Goal: Use online tool/utility: Utilize a website feature to perform a specific function

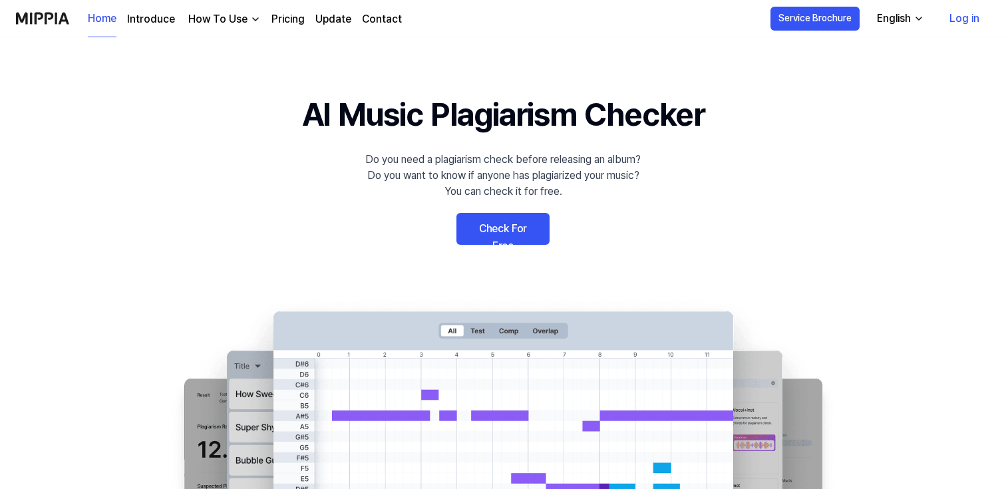
click at [535, 224] on link "Check For Free" at bounding box center [503, 229] width 93 height 32
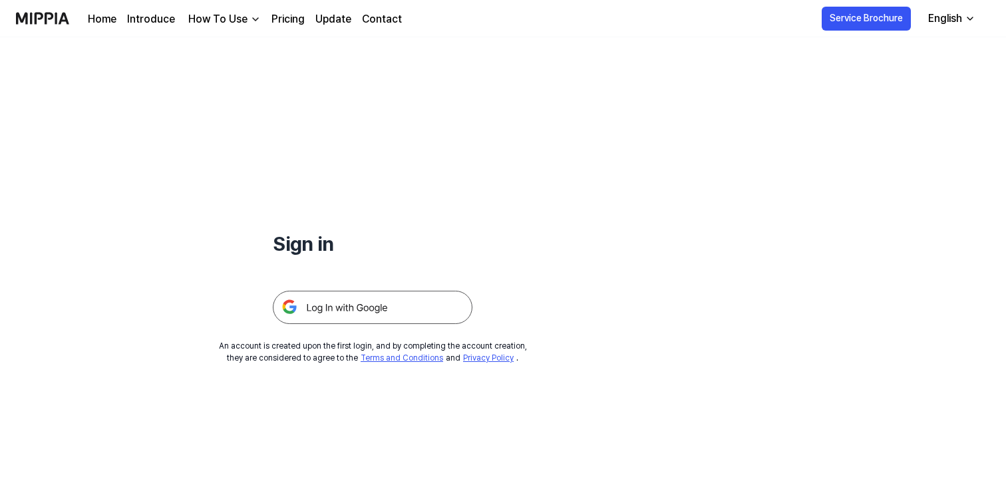
click at [373, 300] on img at bounding box center [373, 307] width 200 height 33
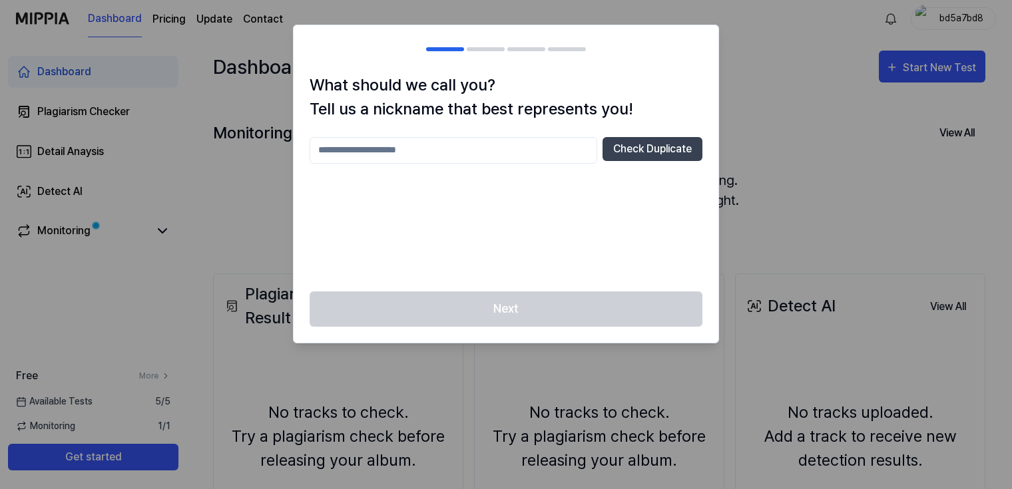
click at [511, 154] on input "text" at bounding box center [454, 150] width 288 height 27
type input "******"
click at [655, 145] on button "Check Duplicate" at bounding box center [652, 149] width 100 height 24
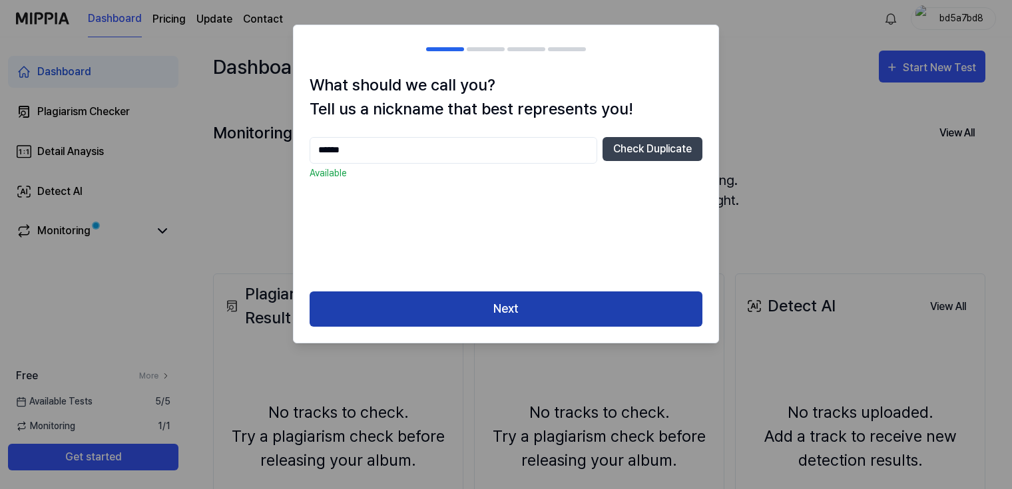
click at [536, 308] on button "Next" at bounding box center [506, 309] width 393 height 35
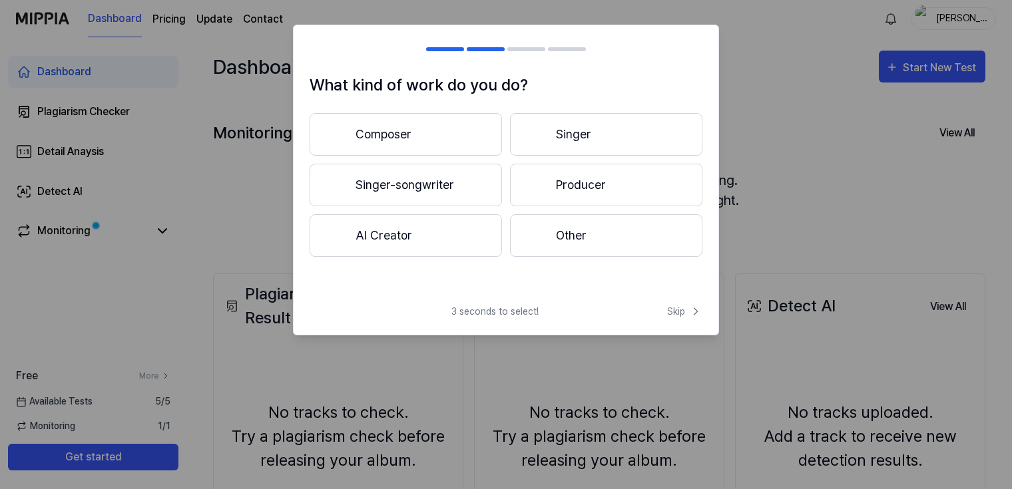
click at [447, 134] on button "Composer" at bounding box center [406, 134] width 192 height 43
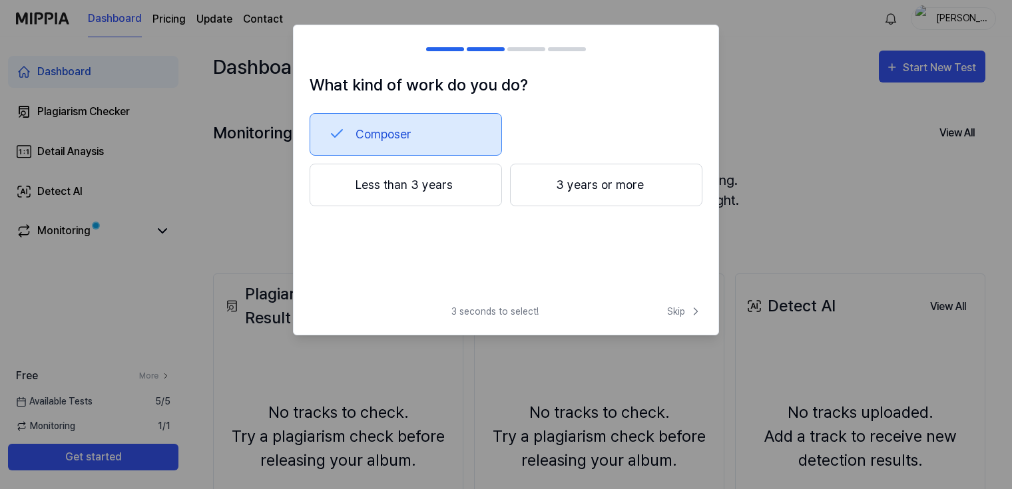
click at [572, 191] on button "3 years or more" at bounding box center [606, 185] width 192 height 43
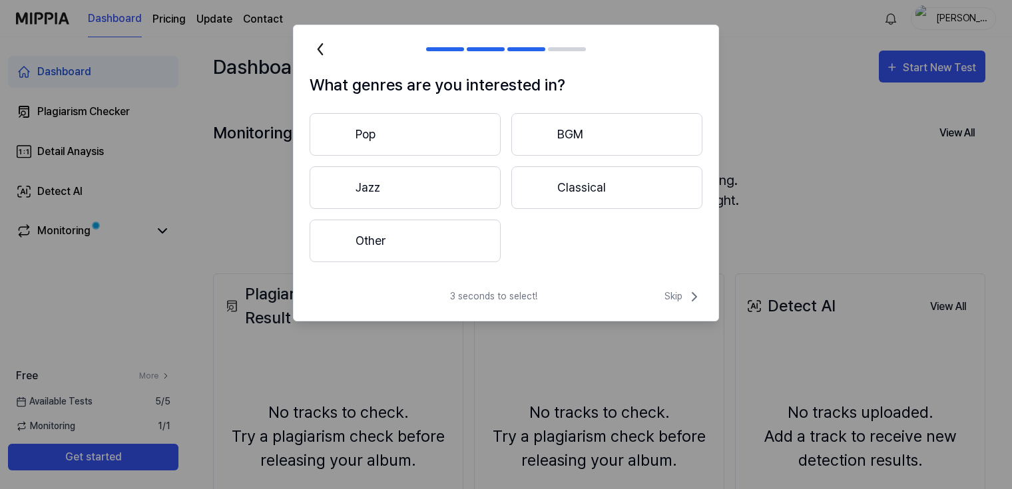
click at [429, 242] on button "Other" at bounding box center [405, 241] width 191 height 43
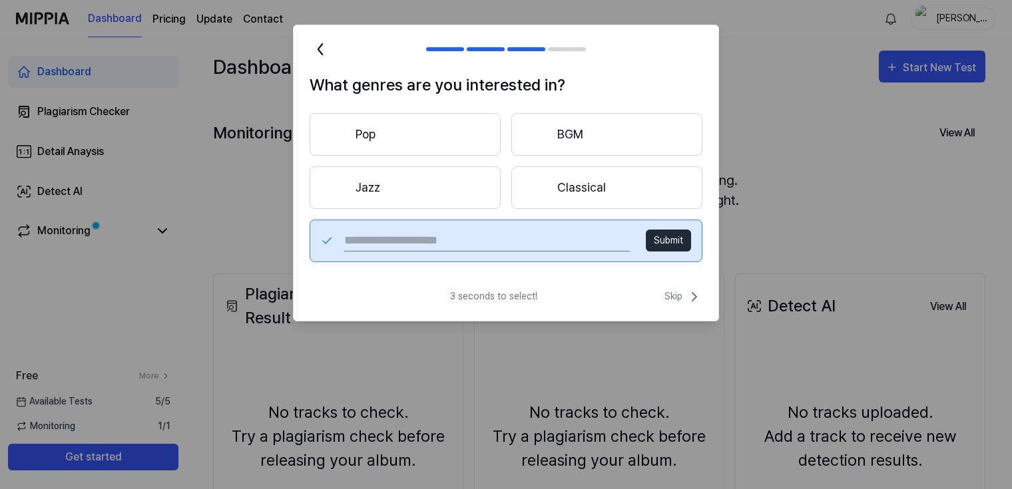
click at [543, 233] on input "text" at bounding box center [487, 240] width 286 height 21
type input "****"
click at [674, 239] on button "Submit" at bounding box center [668, 241] width 45 height 22
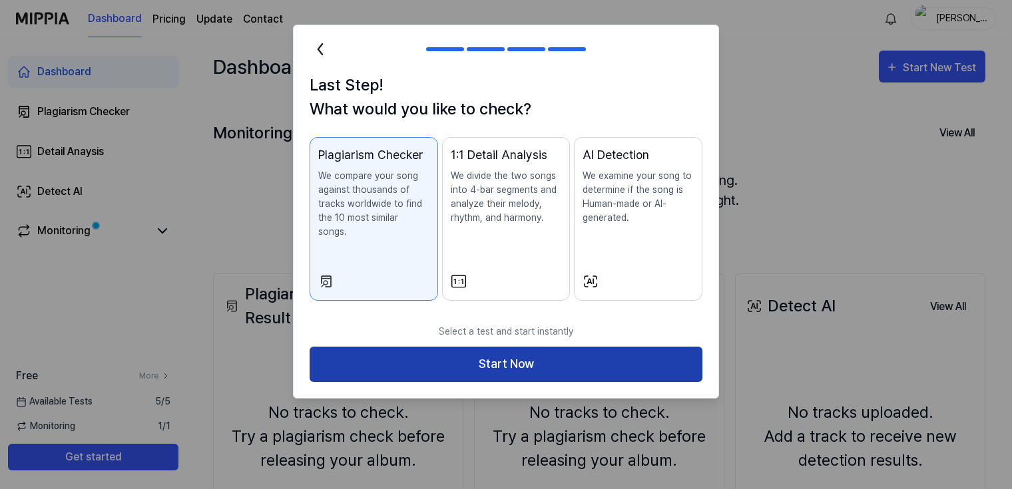
click at [555, 347] on button "Start Now" at bounding box center [506, 364] width 393 height 35
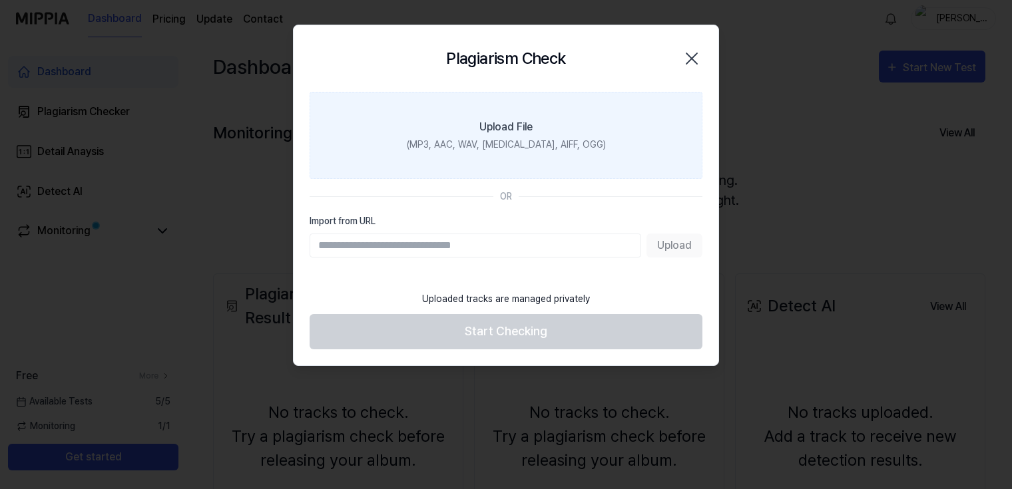
click at [523, 126] on div "Upload File" at bounding box center [505, 127] width 53 height 16
click at [0, 0] on input "Upload File (MP3, AAC, WAV, FLAC, AIFF, OGG)" at bounding box center [0, 0] width 0 height 0
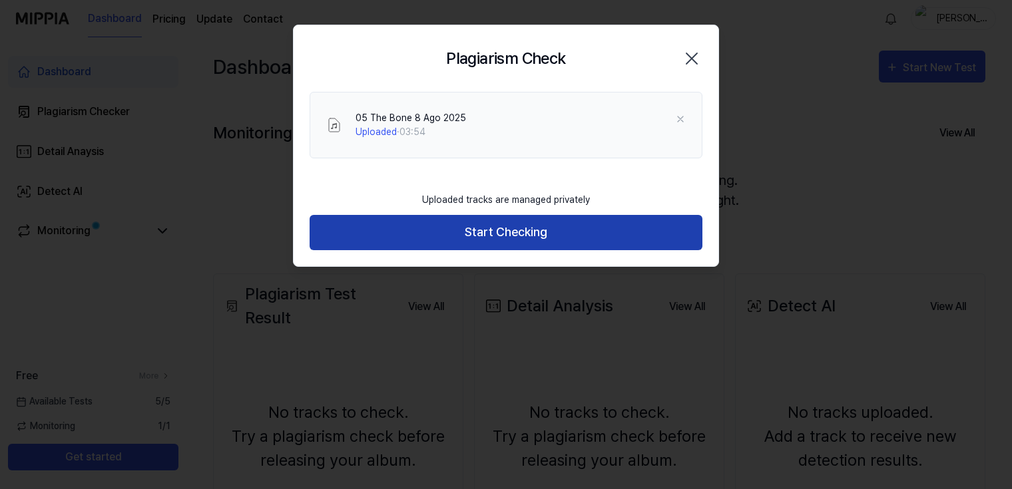
click at [576, 227] on button "Start Checking" at bounding box center [506, 232] width 393 height 35
